Goal: Task Accomplishment & Management: Use online tool/utility

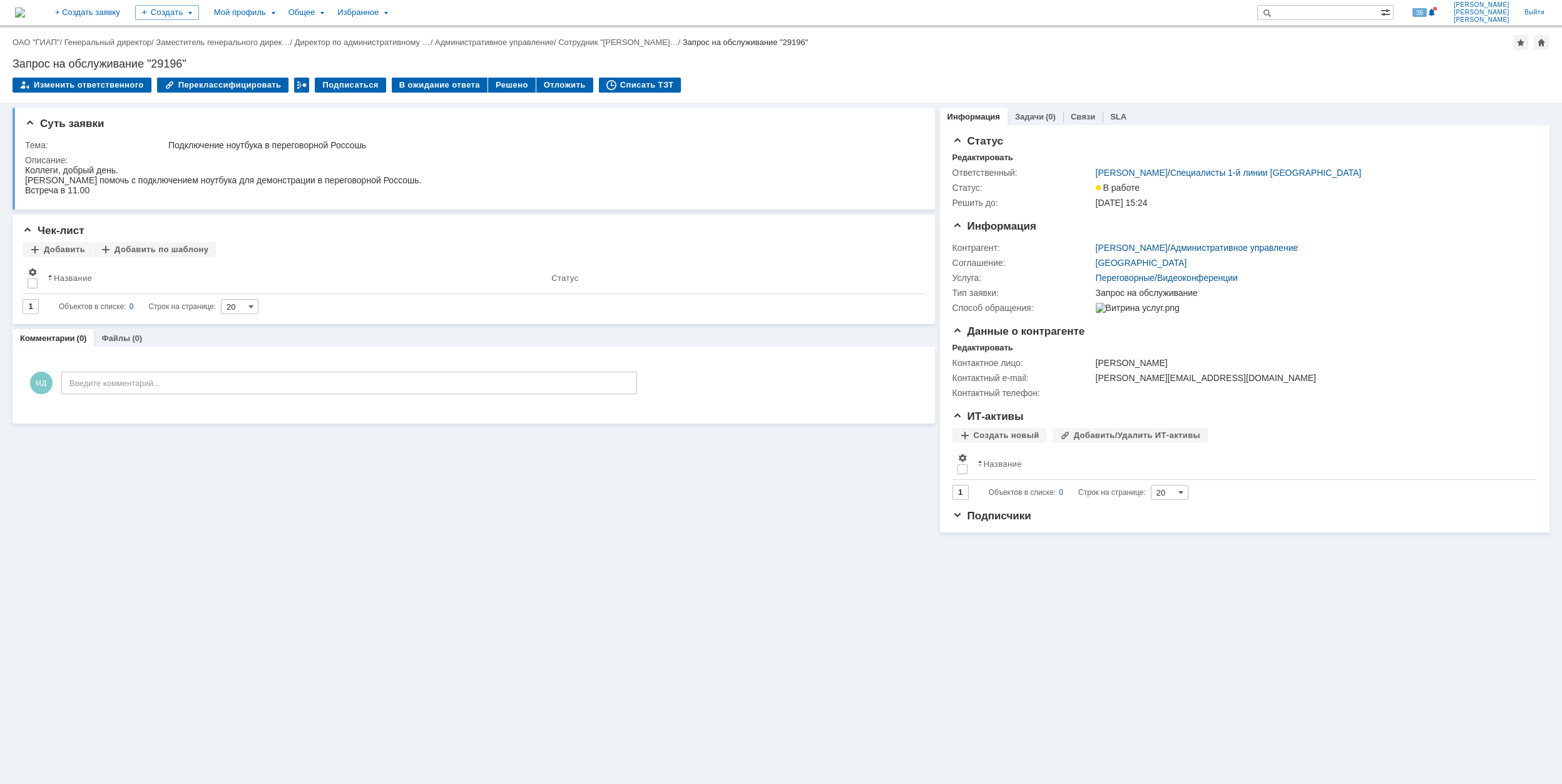
click at [502, 83] on div "Решено" at bounding box center [511, 85] width 47 height 15
click at [492, 89] on div "Решено" at bounding box center [511, 85] width 47 height 15
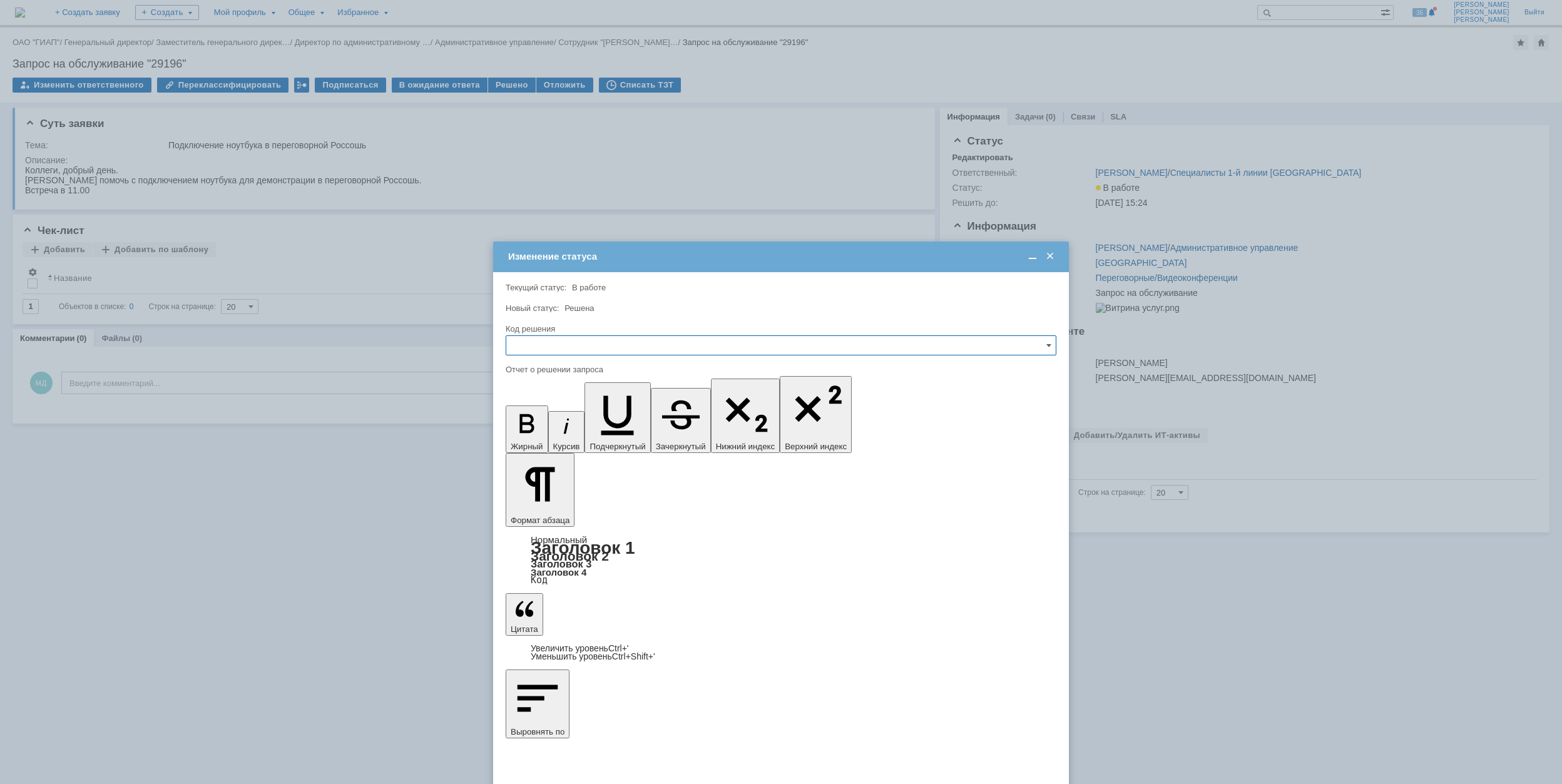
click at [546, 348] on input "text" at bounding box center [781, 345] width 551 height 20
click at [529, 431] on span "Решено" at bounding box center [781, 430] width 534 height 10
type input "Решено"
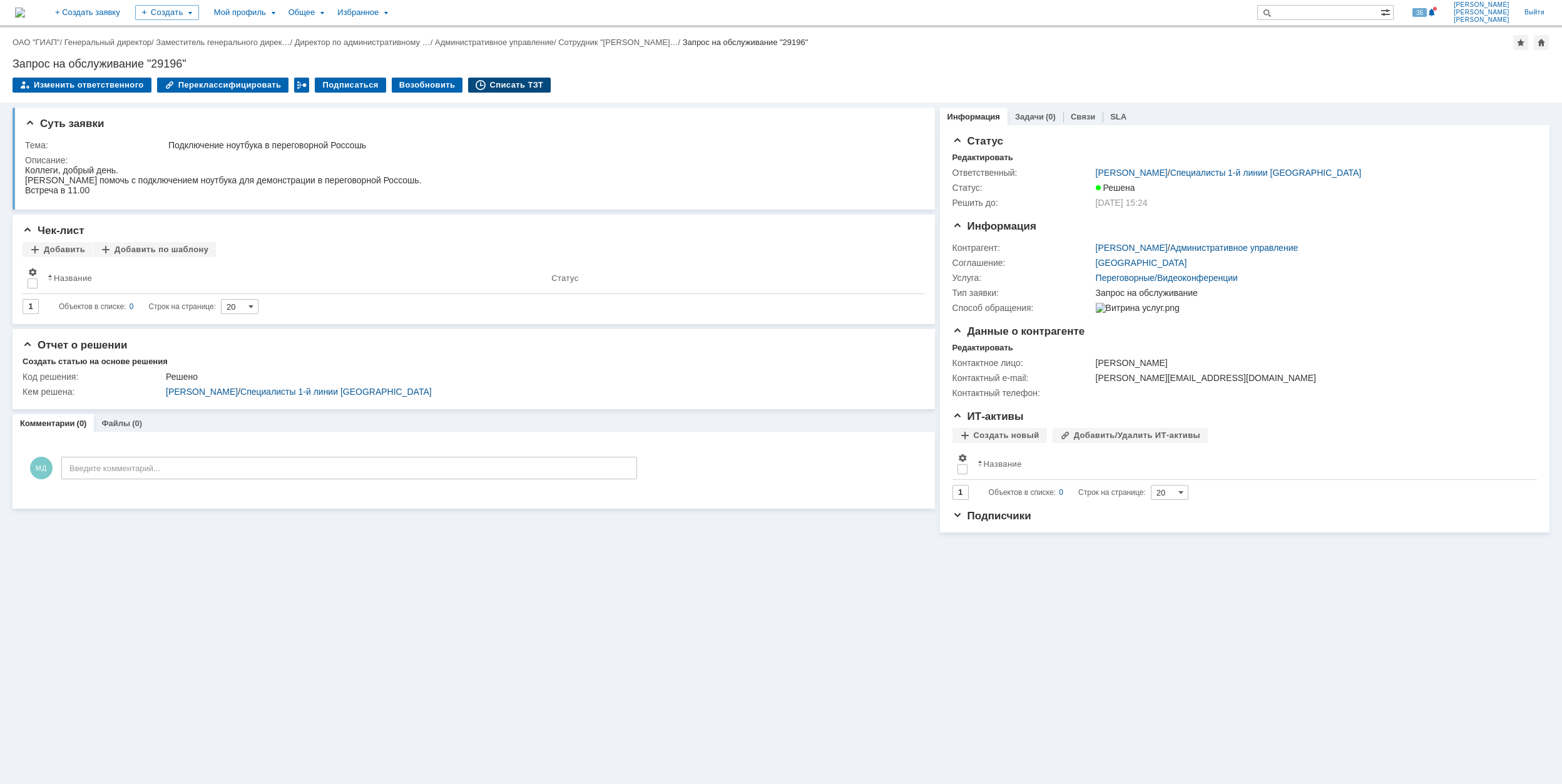
click at [509, 82] on div "Списать ТЗТ" at bounding box center [509, 85] width 83 height 15
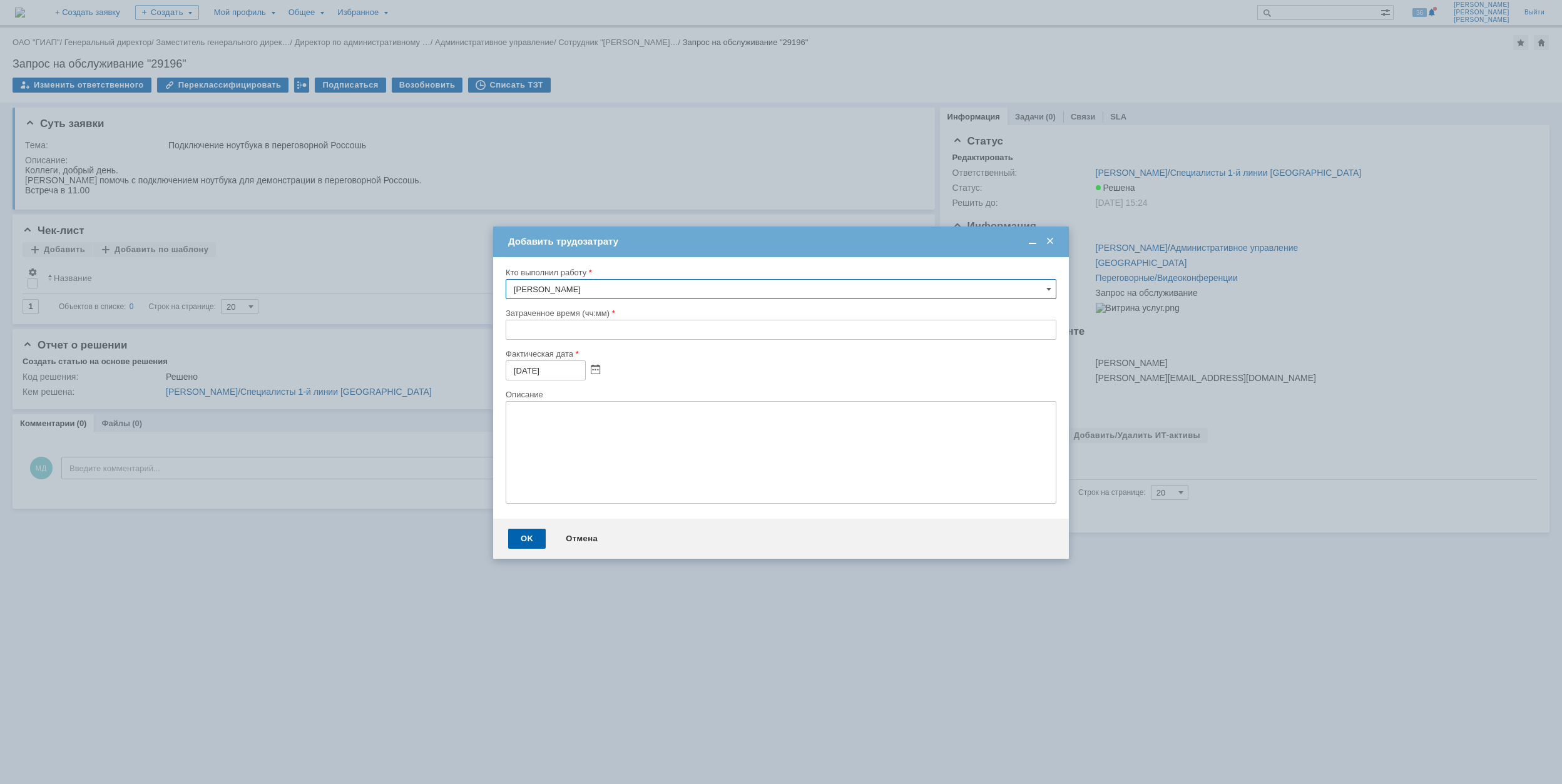
click at [509, 328] on input "text" at bounding box center [781, 330] width 551 height 20
type input "00:30"
click at [532, 541] on div "OK" at bounding box center [527, 539] width 37 height 20
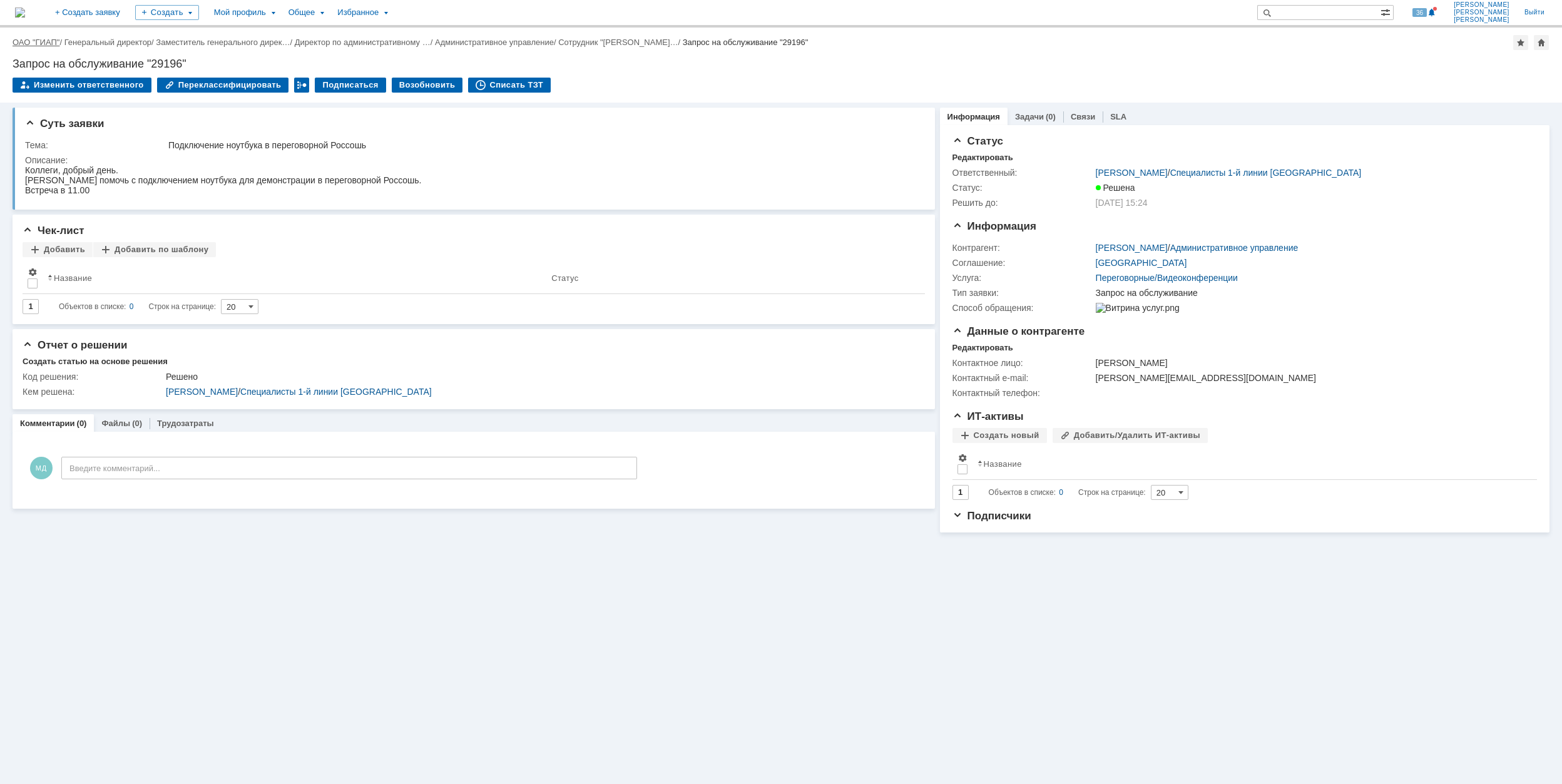
click at [23, 38] on link "ОАО "ГИАП"" at bounding box center [36, 42] width 47 height 10
